Goal: Find contact information: Find contact information

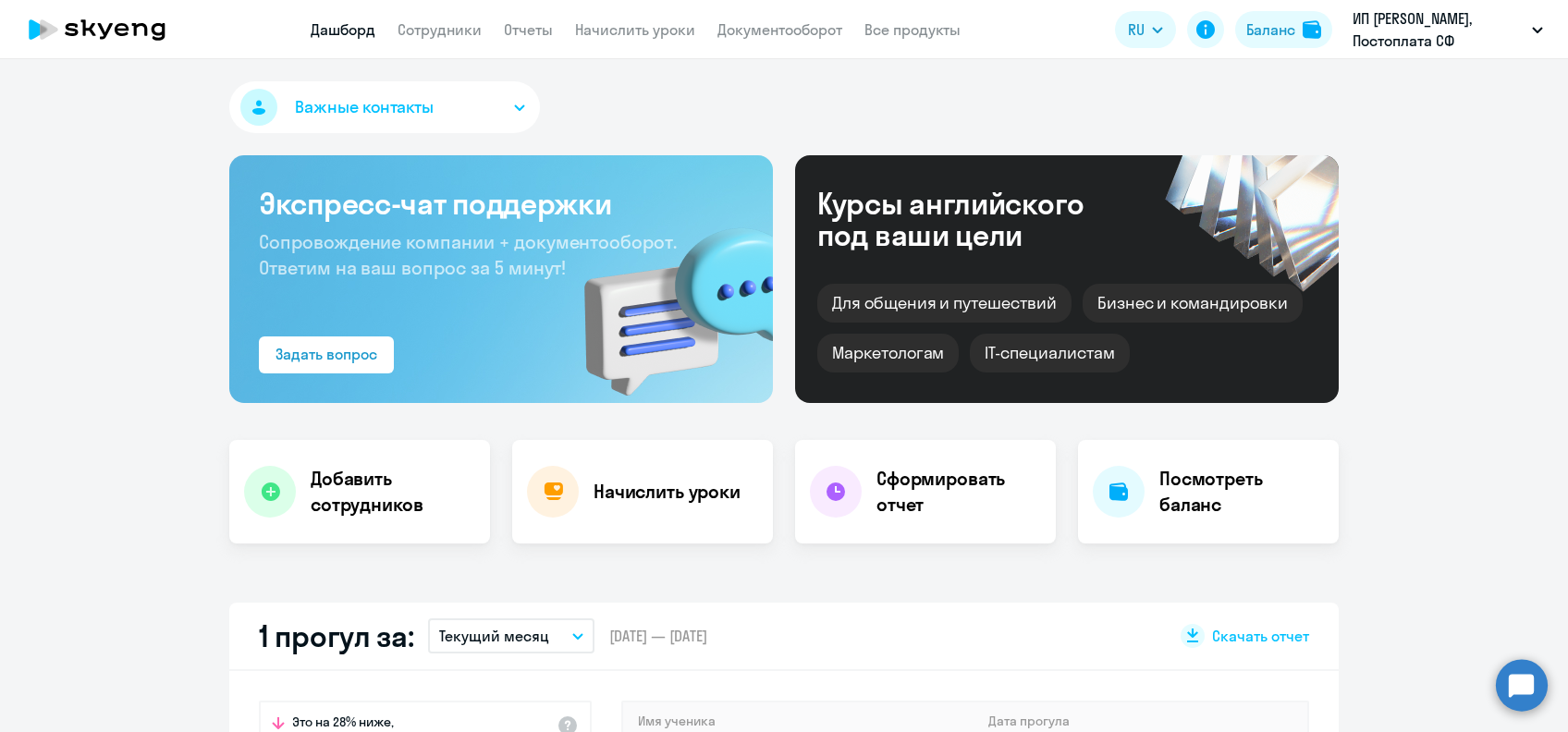
drag, startPoint x: 0, startPoint y: 0, endPoint x: 319, endPoint y: 54, distance: 323.5
click at [319, 54] on app-header "Дашборд Сотрудники Отчеты Начислить уроки Документооборот Все продукты Дашборд …" at bounding box center [784, 29] width 1568 height 60
click at [646, 36] on link "Начислить уроки" at bounding box center [635, 29] width 120 height 19
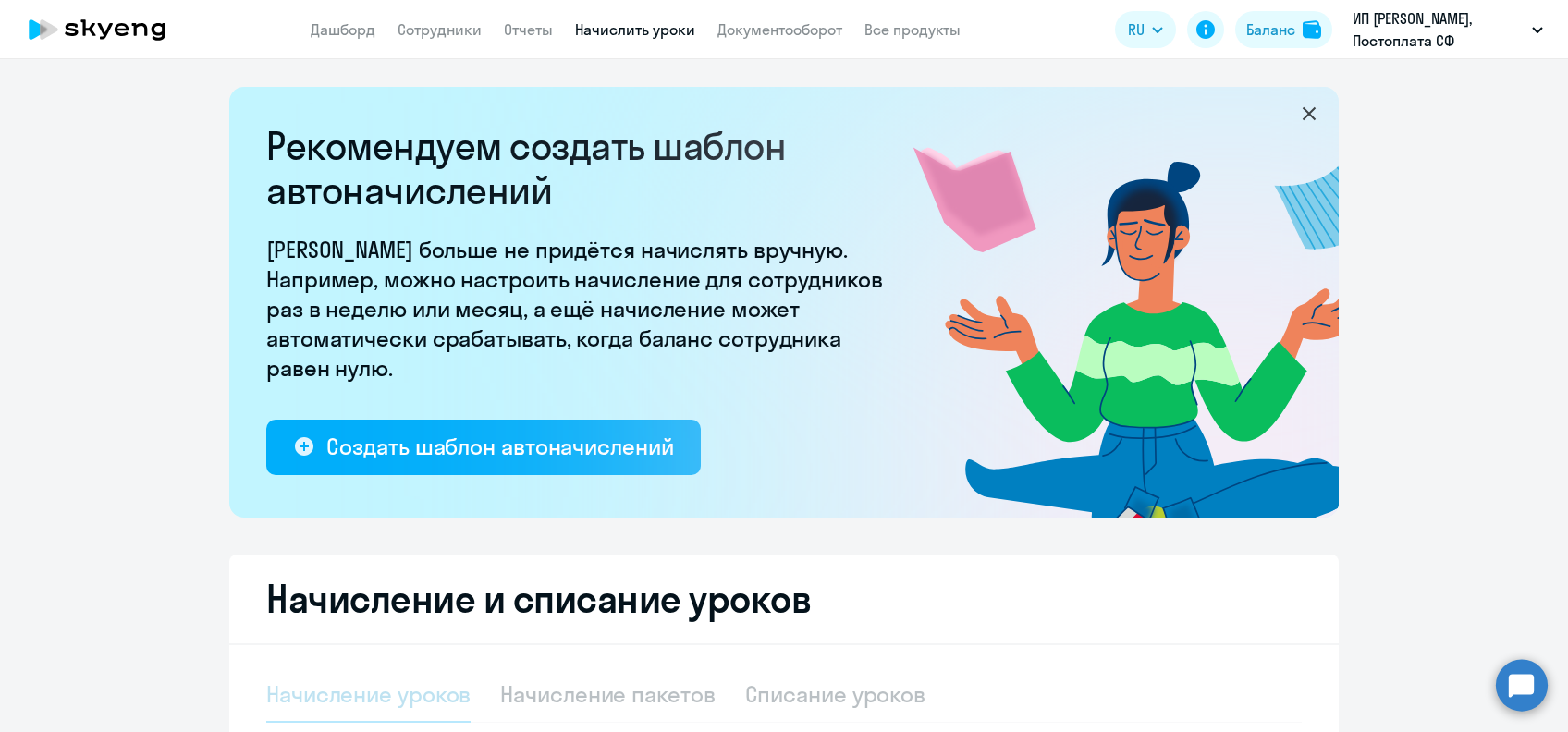
select select "10"
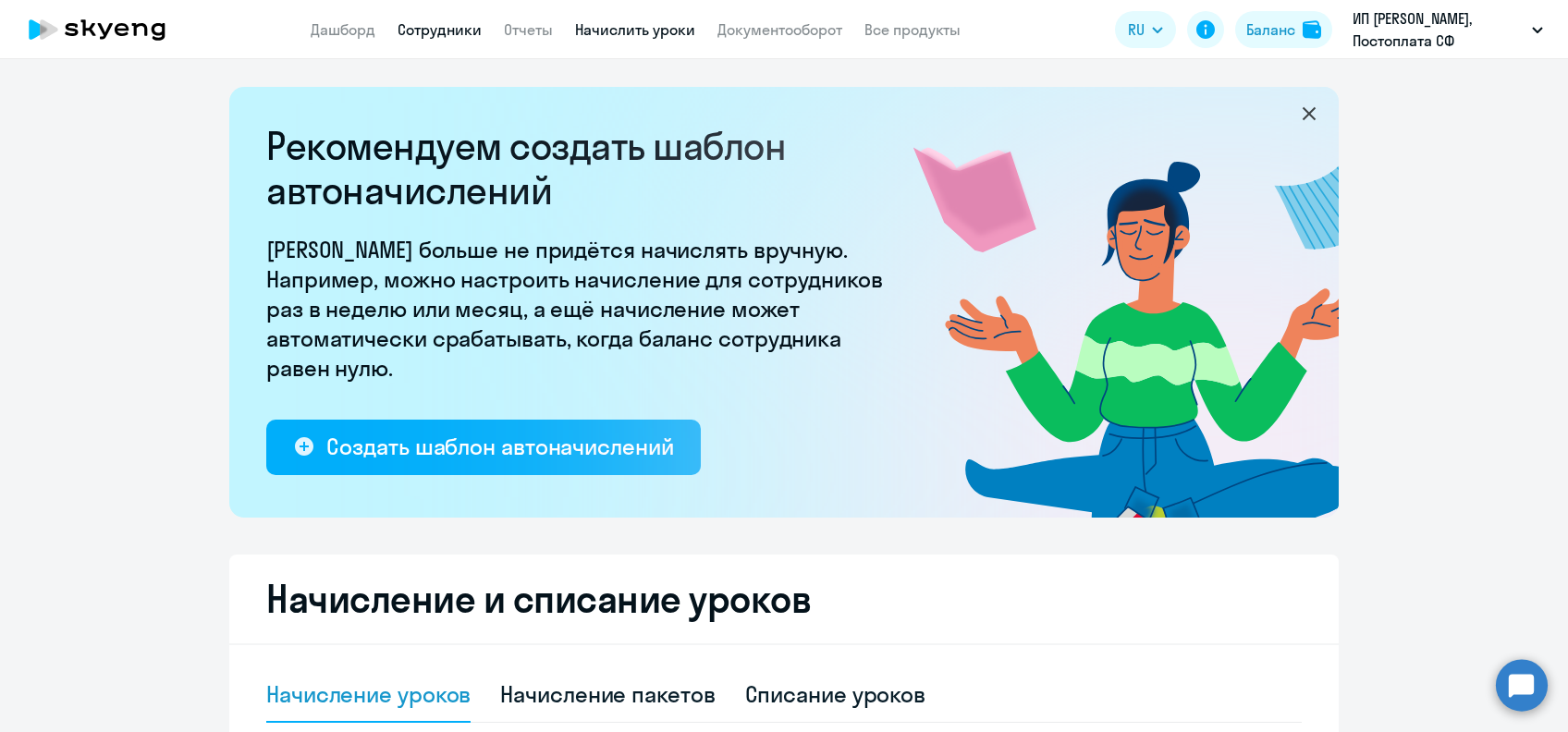
click at [430, 29] on link "Сотрудники" at bounding box center [439, 29] width 84 height 19
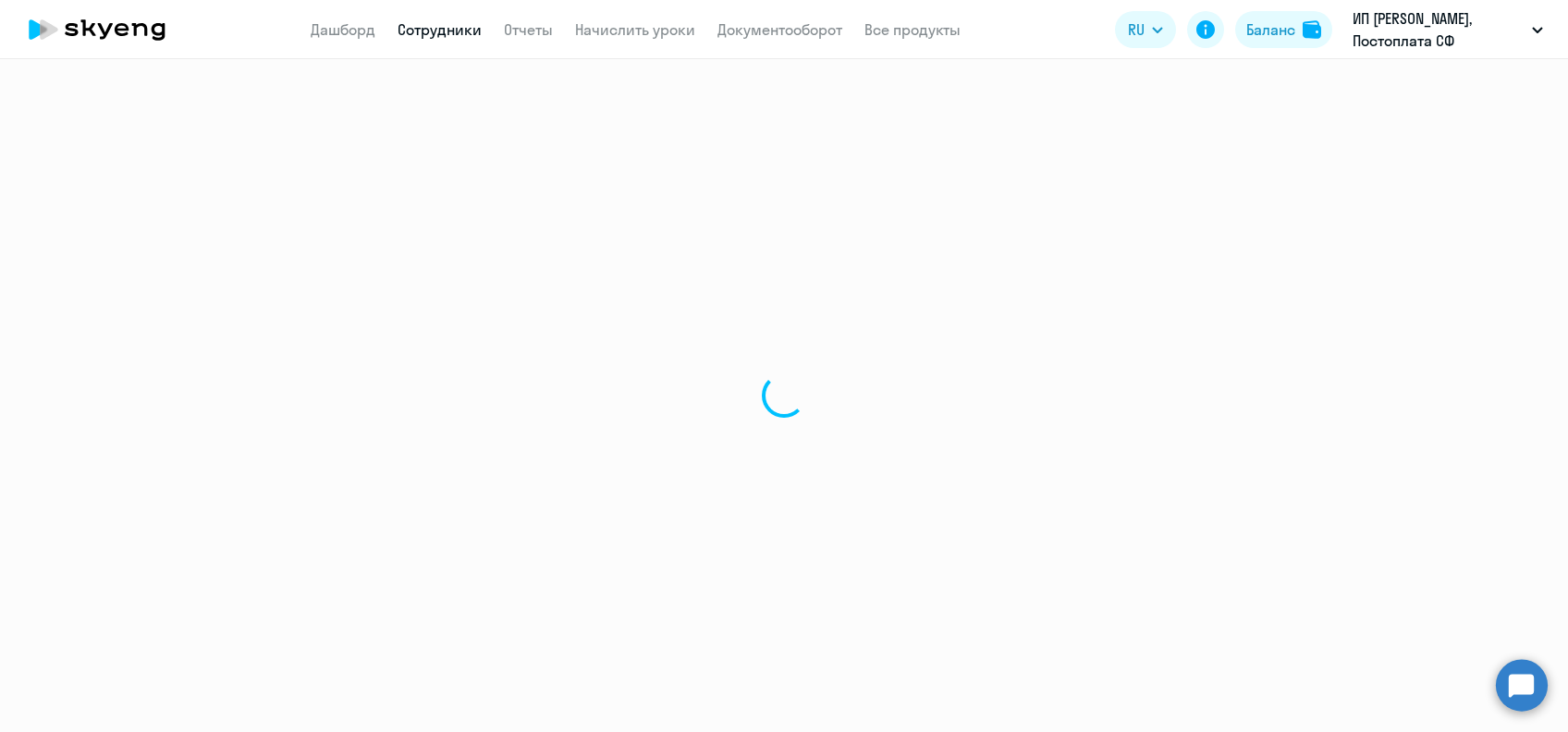
select select "30"
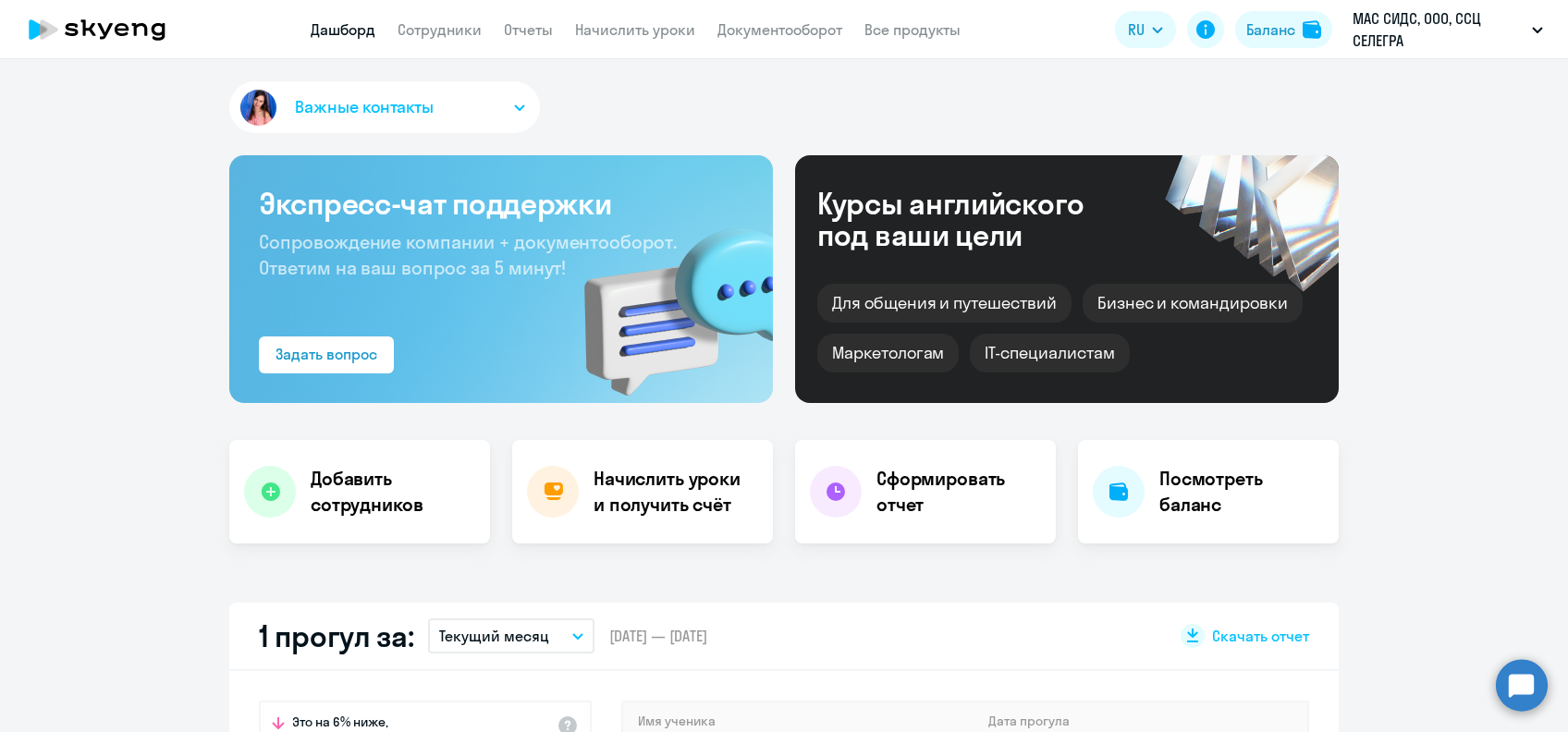
click at [456, 36] on link "Сотрудники" at bounding box center [439, 29] width 84 height 19
select select "30"
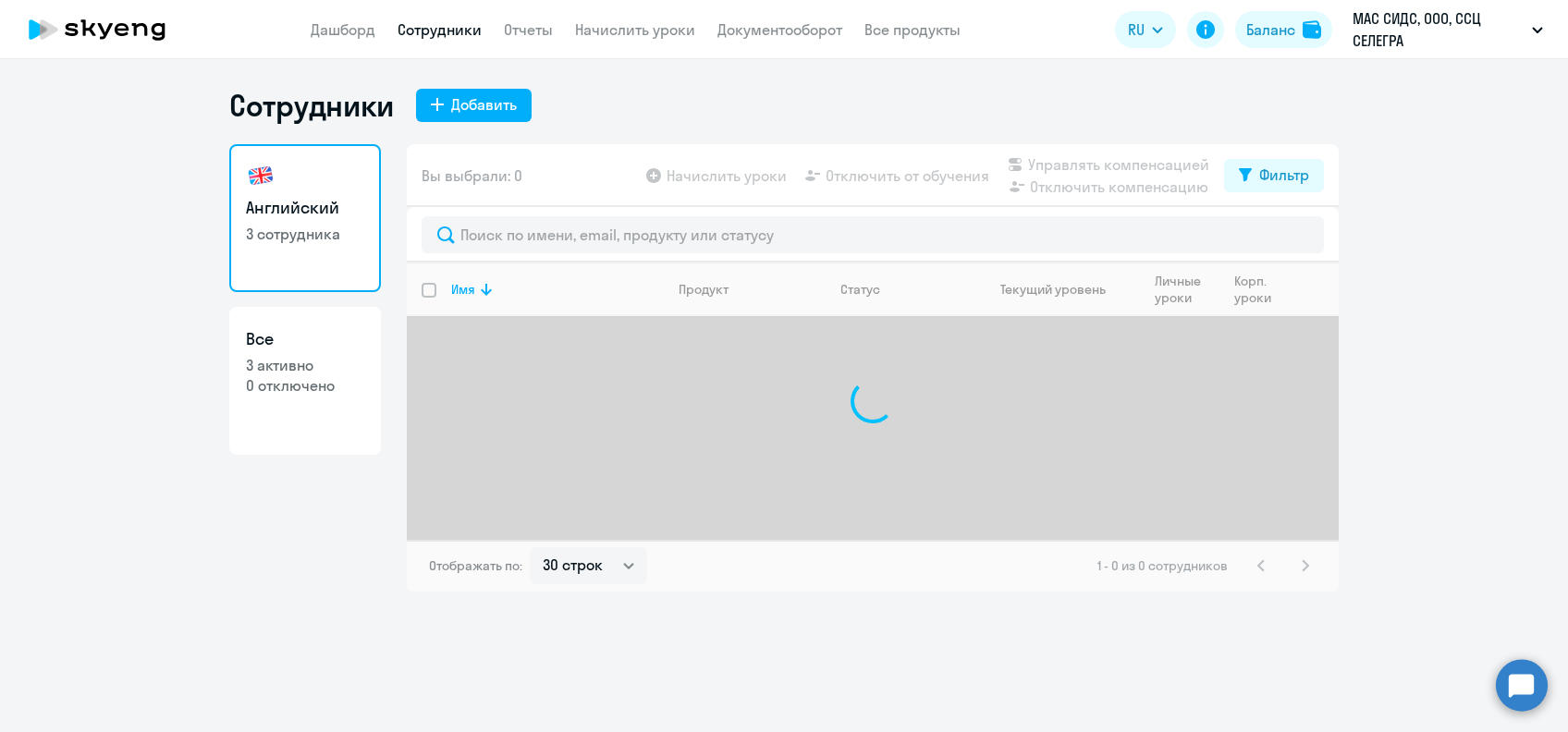
click at [341, 396] on link "Все 3 активно 0 отключено" at bounding box center [305, 380] width 151 height 147
select select "30"
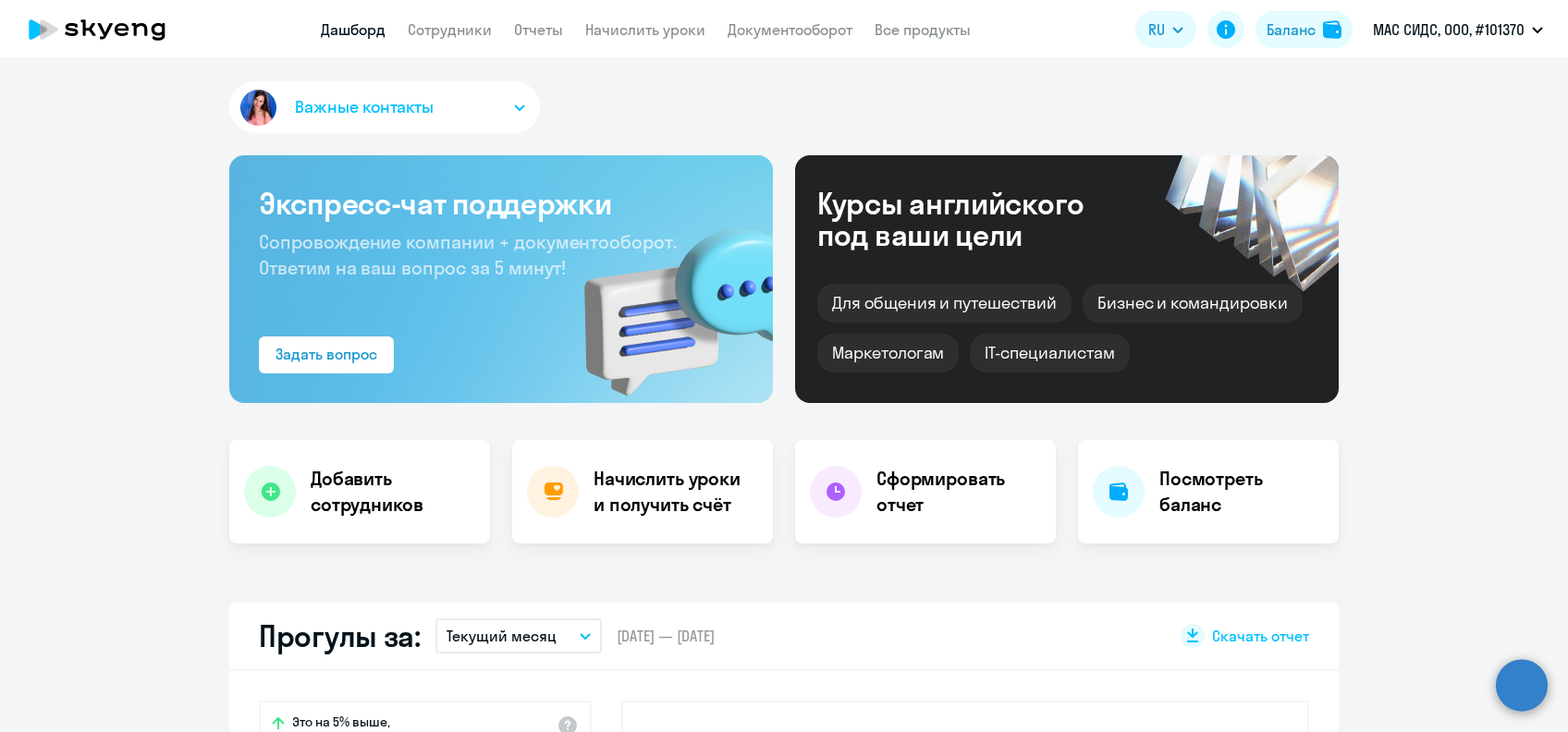
click at [461, 44] on app-header "Дашборд Сотрудники Отчеты Начислить уроки Документооборот Все продукты Дашборд …" at bounding box center [784, 29] width 1568 height 60
click at [452, 38] on link "Сотрудники" at bounding box center [450, 29] width 84 height 19
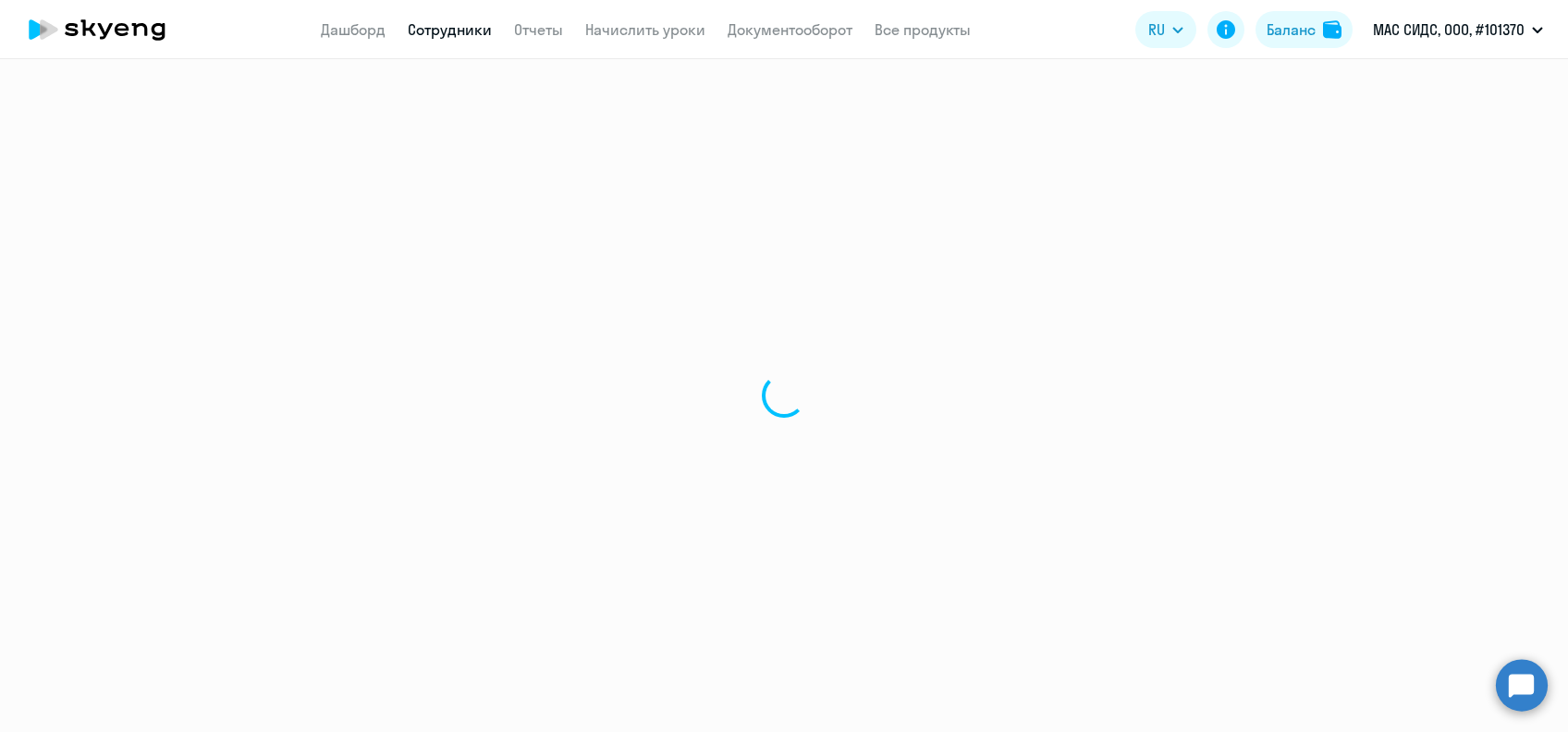
select select "30"
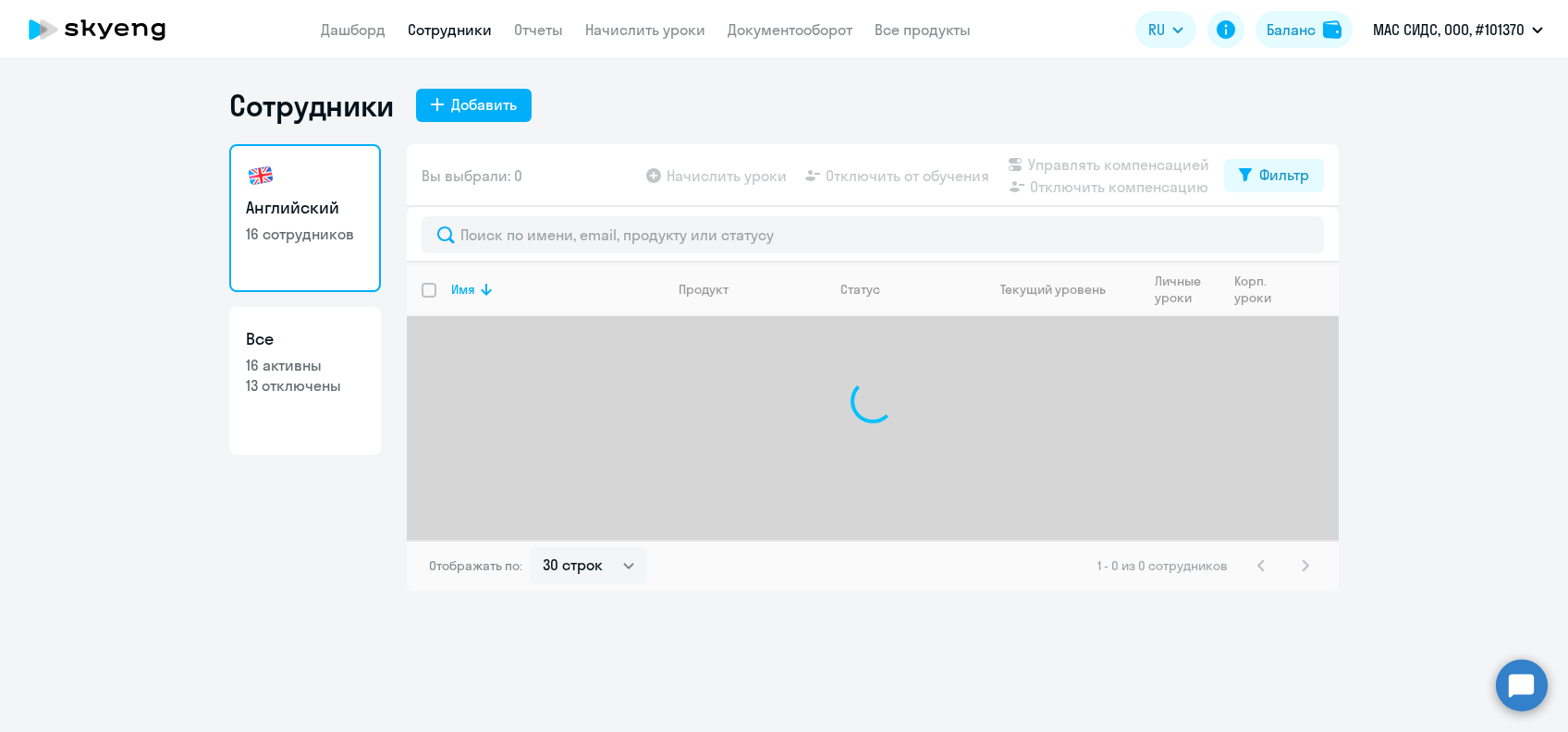
click at [335, 387] on p "13 отключены" at bounding box center [305, 385] width 118 height 20
select select "30"
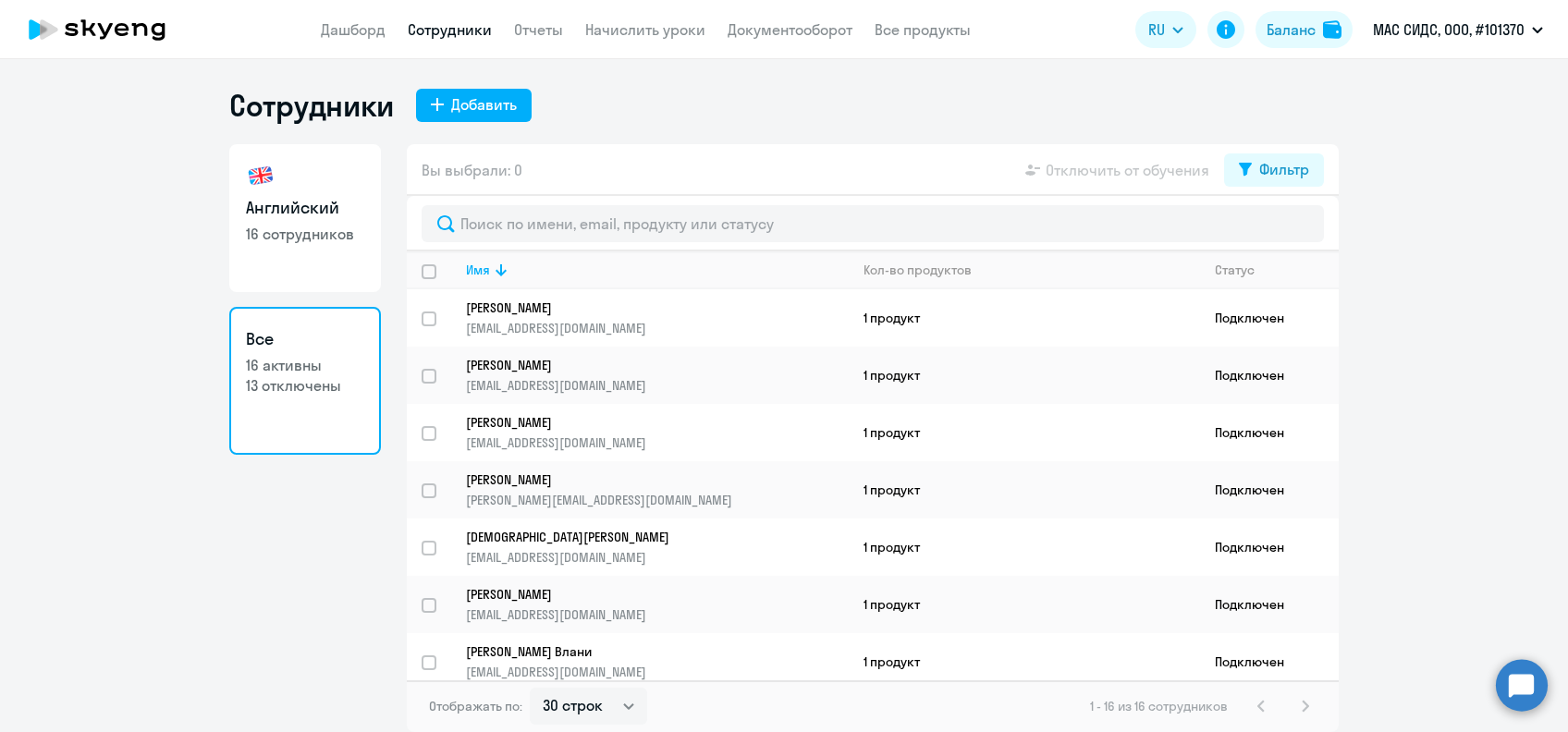
click at [321, 362] on p "16 активны" at bounding box center [305, 365] width 118 height 20
click at [1265, 166] on div "Фильтр" at bounding box center [1284, 169] width 50 height 22
click at [1294, 234] on span at bounding box center [1293, 229] width 31 height 19
click at [1277, 230] on input "checkbox" at bounding box center [1277, 229] width 1 height 1
checkbox input "true"
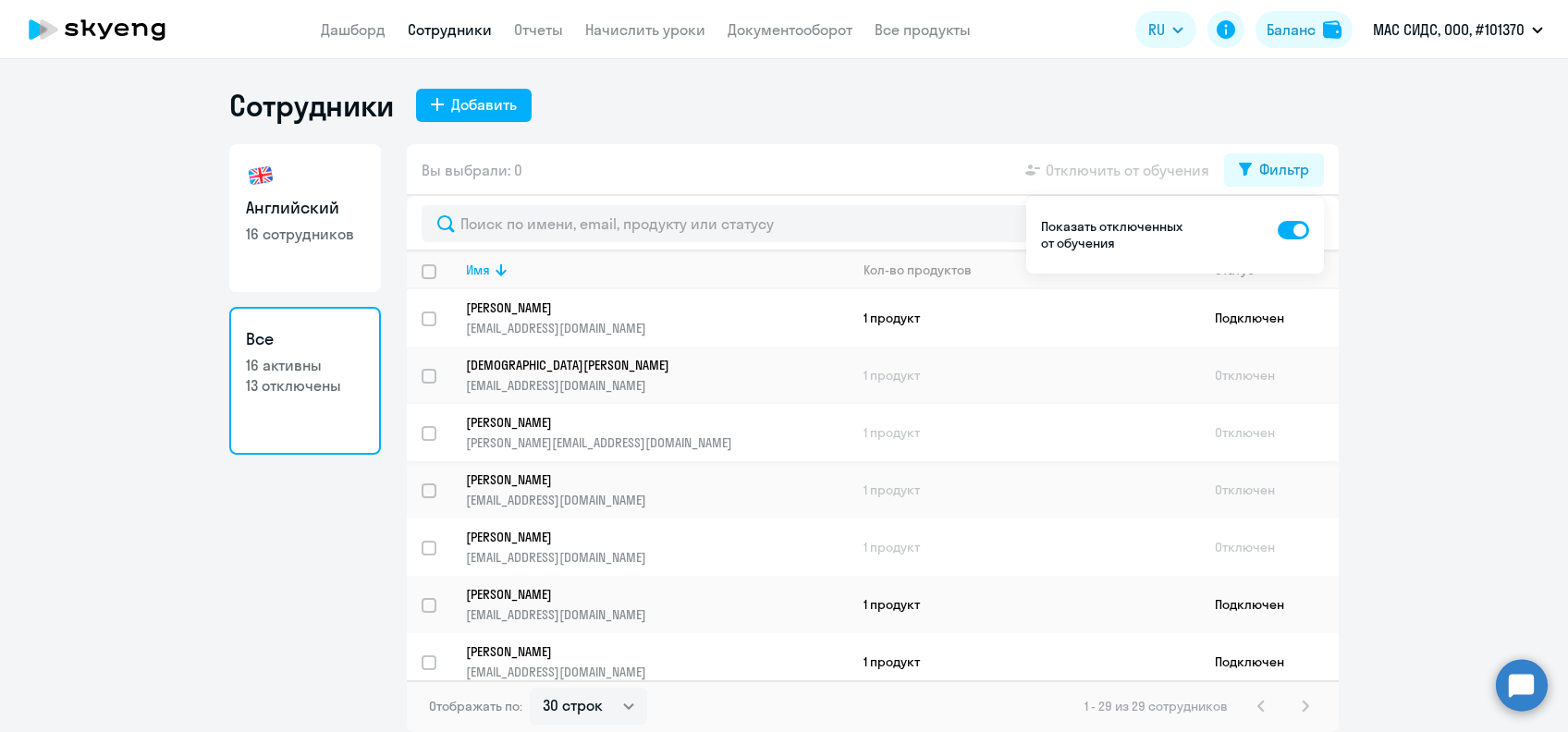
drag, startPoint x: 450, startPoint y: 440, endPoint x: 550, endPoint y: 437, distance: 100.0
click at [550, 437] on tr "[PERSON_NAME] [PERSON_NAME][EMAIL_ADDRESS][DOMAIN_NAME] 1 продукт Отключен" at bounding box center [873, 432] width 931 height 58
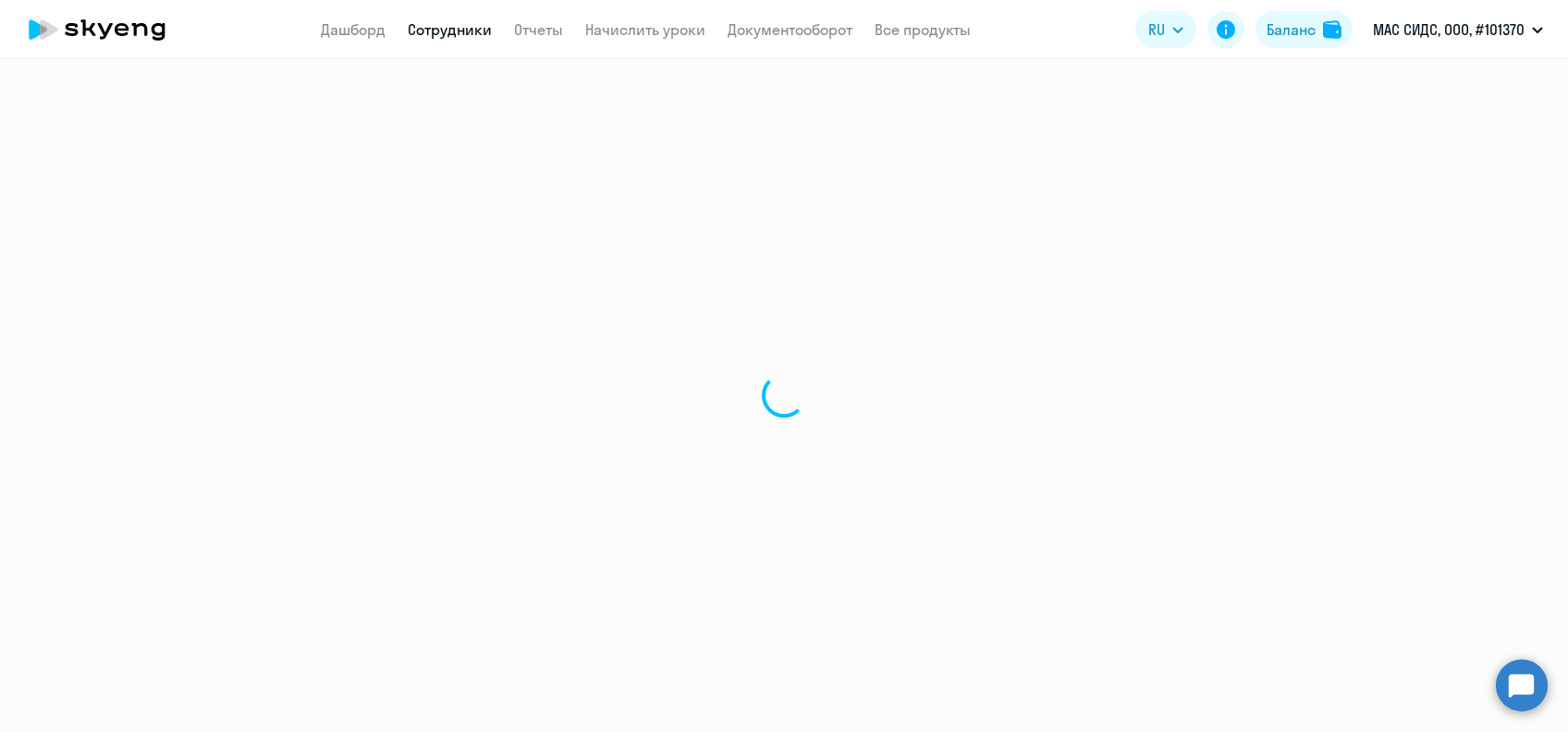
select select "english"
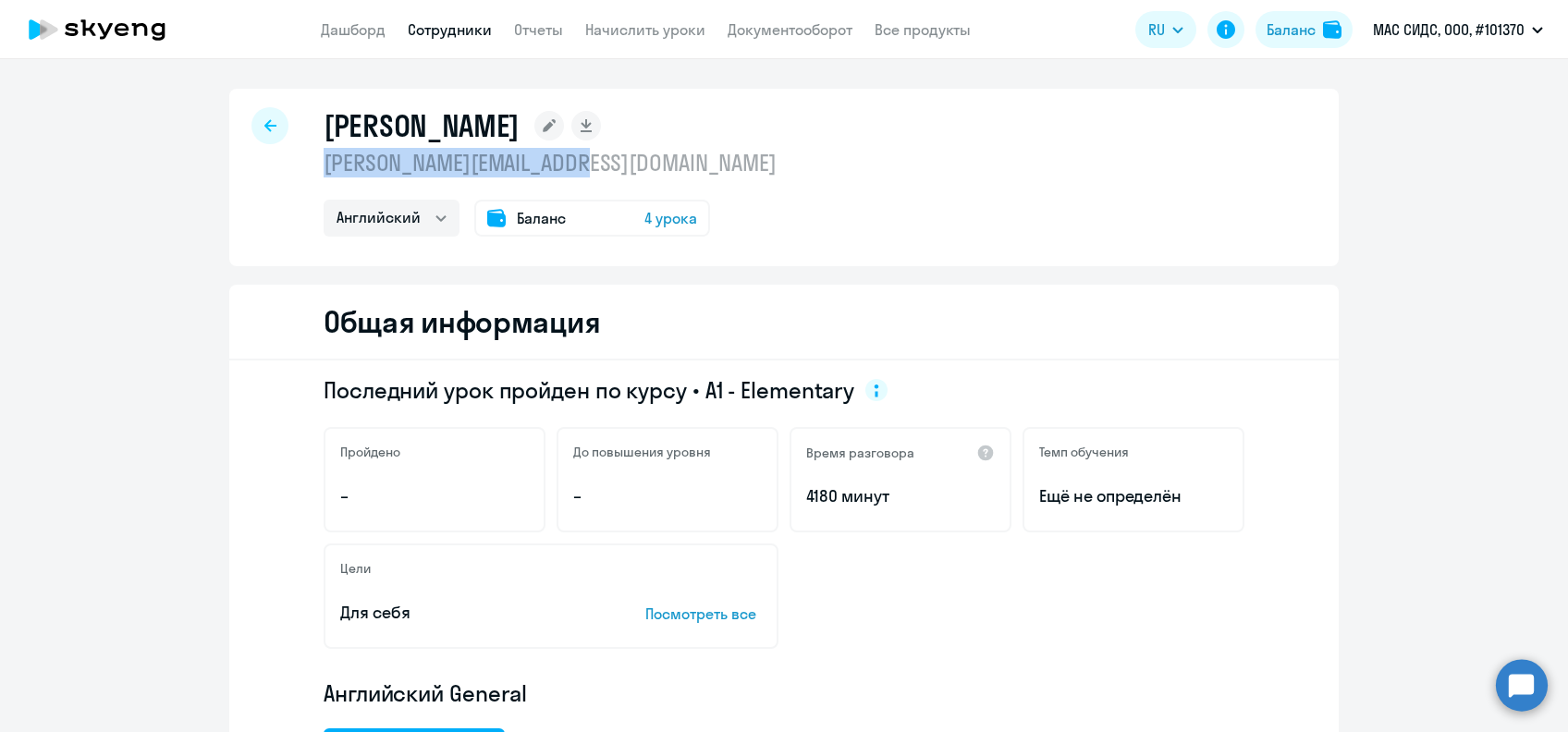
drag, startPoint x: 623, startPoint y: 170, endPoint x: 318, endPoint y: 175, distance: 305.0
click at [323, 175] on p "[PERSON_NAME][EMAIL_ADDRESS][DOMAIN_NAME]" at bounding box center [550, 162] width 453 height 29
copy p "[PERSON_NAME][EMAIL_ADDRESS][DOMAIN_NAME]"
